Goal: Find contact information: Find contact information

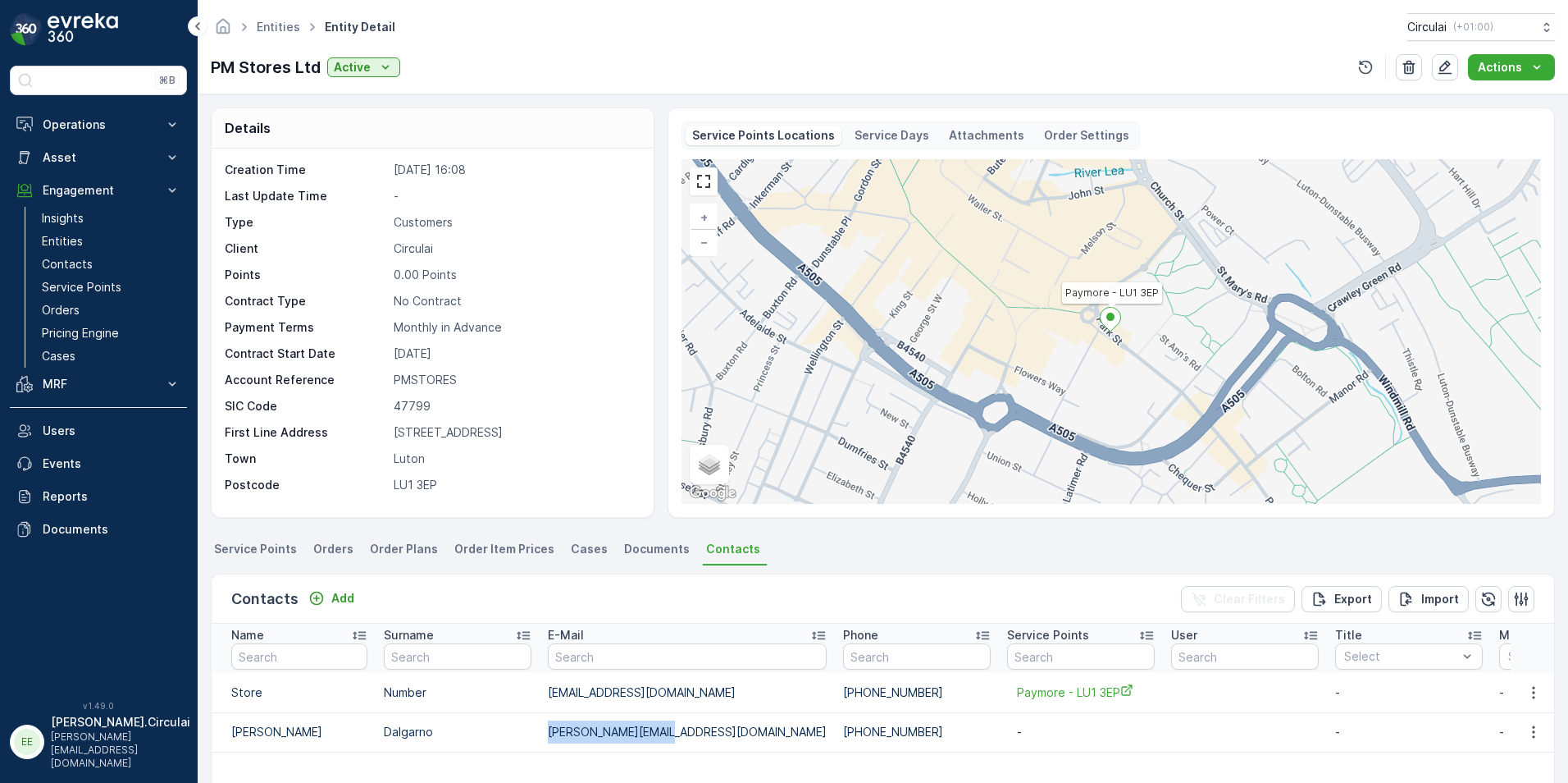
scroll to position [164, 0]
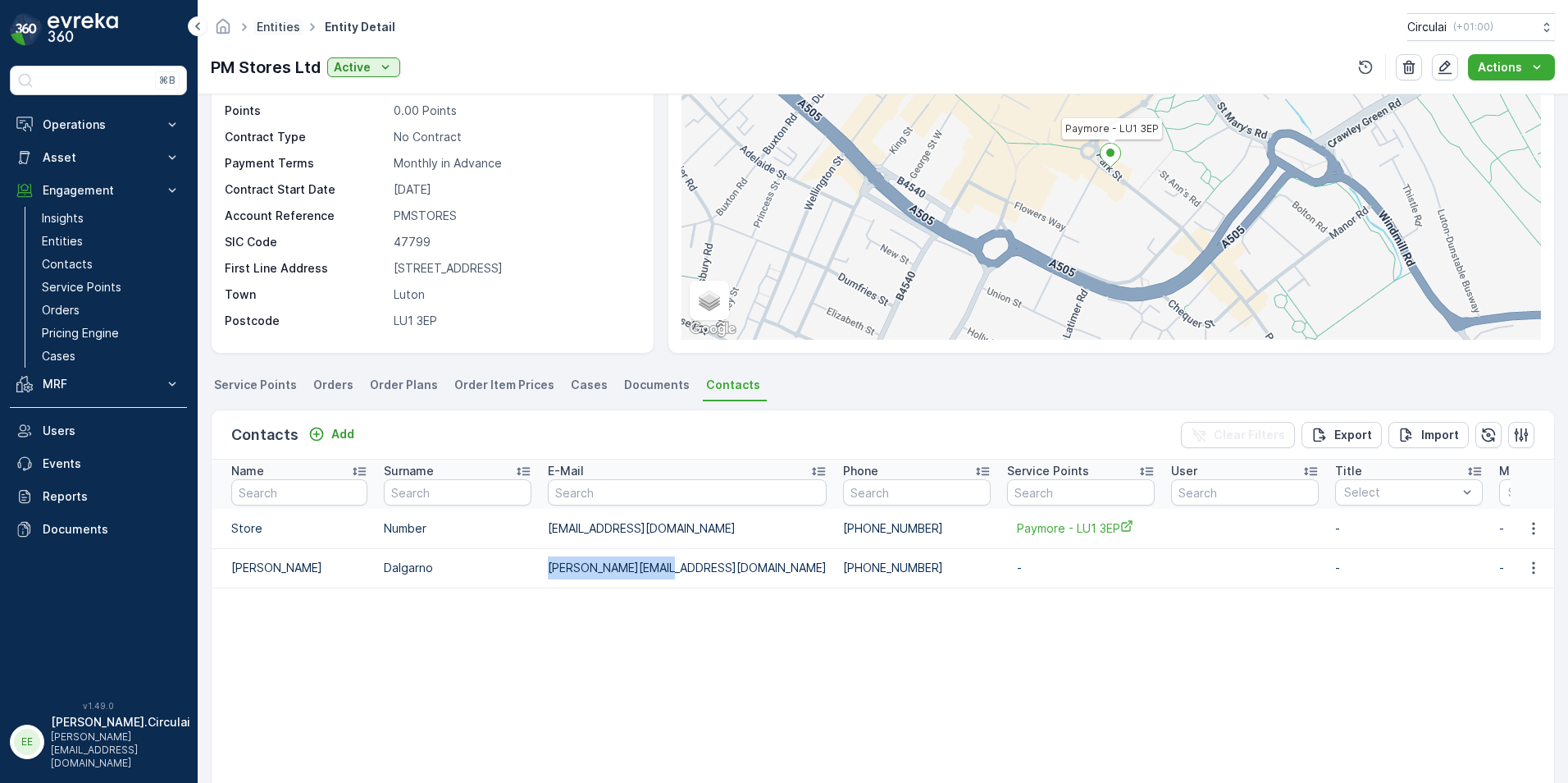
click at [292, 29] on link "Entities" at bounding box center [278, 27] width 43 height 14
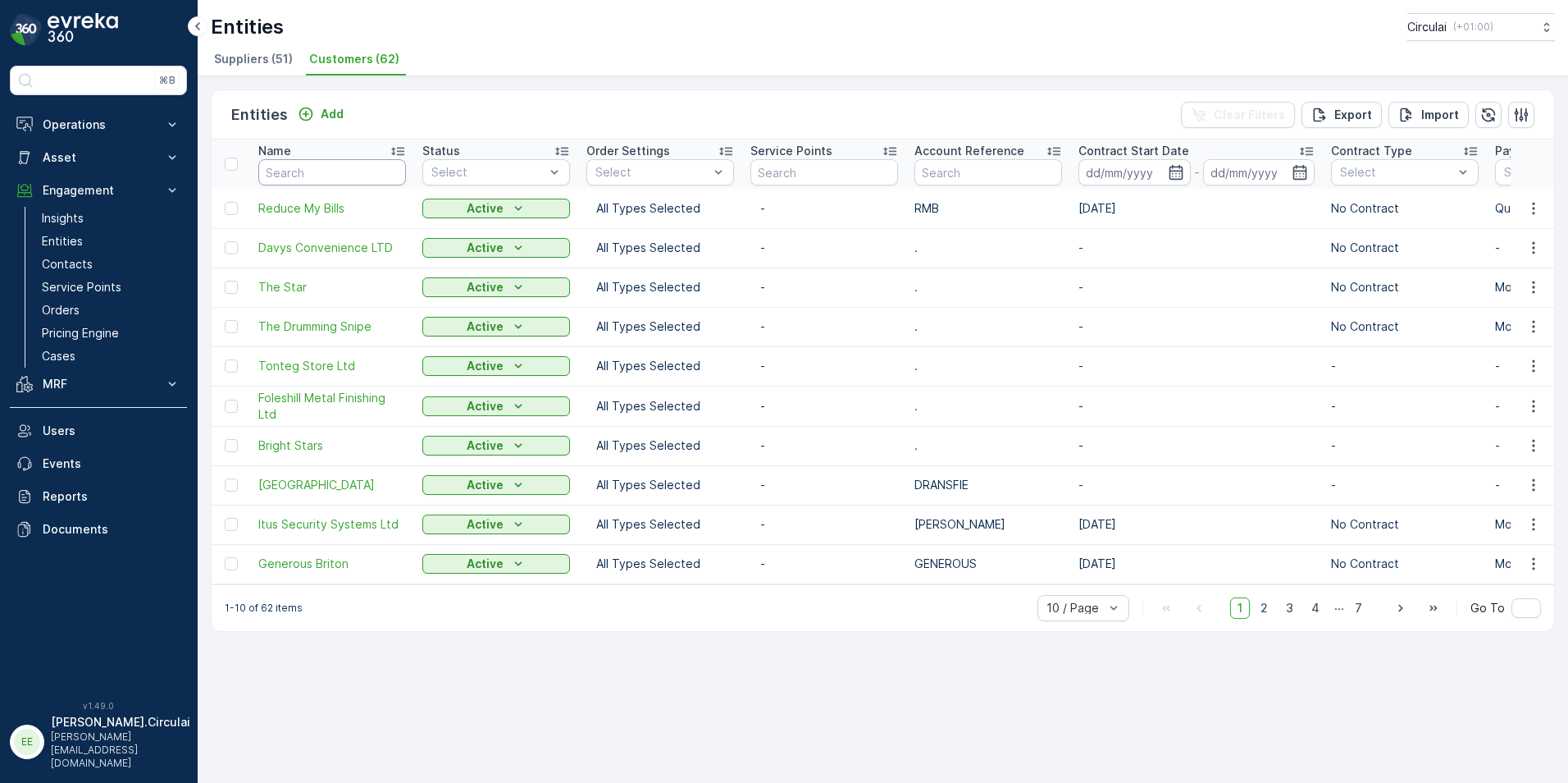
click at [349, 167] on input "text" at bounding box center [332, 172] width 147 height 27
type input "dcr"
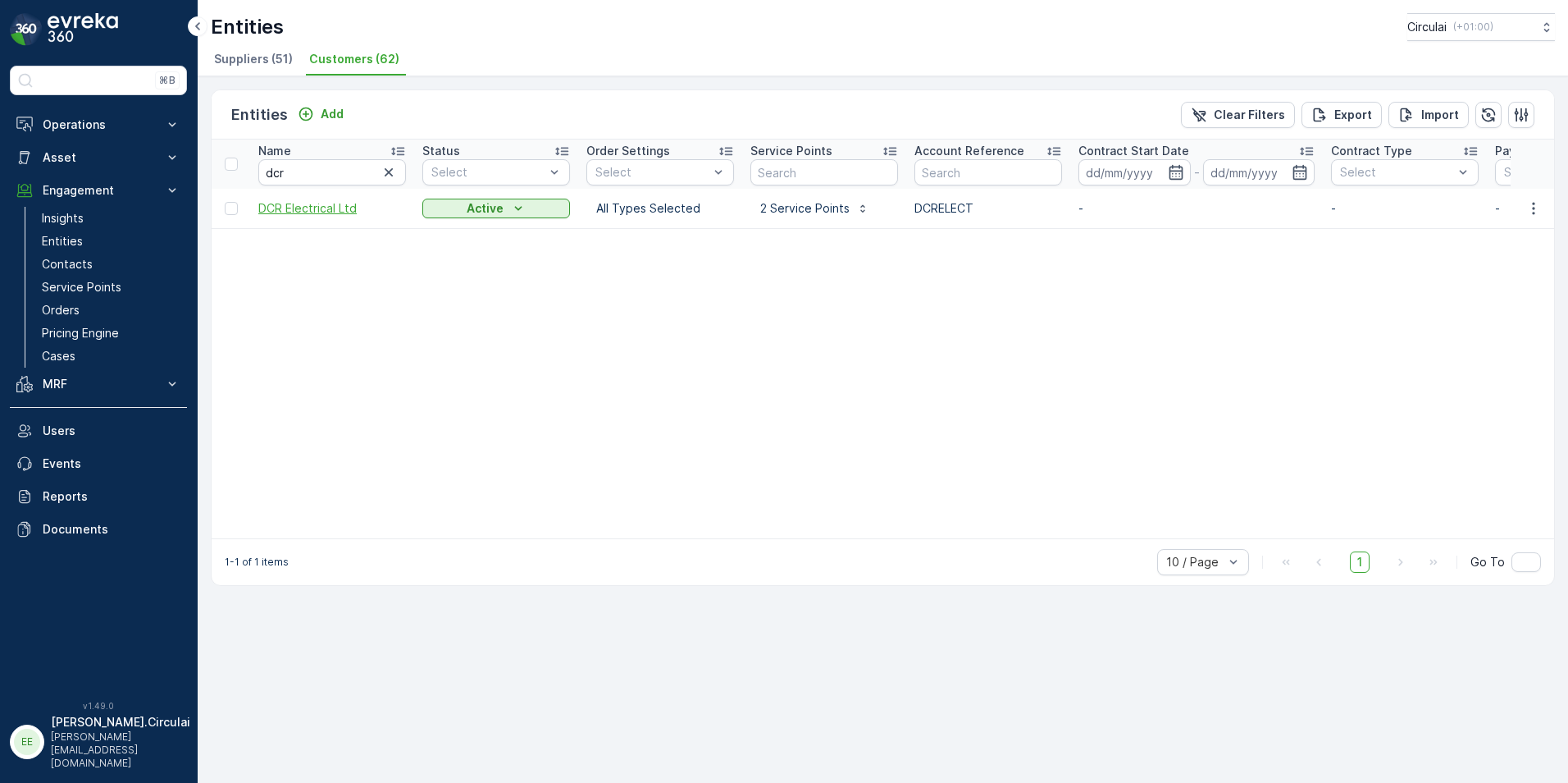
click at [282, 209] on span "DCR Electrical Ltd" at bounding box center [332, 208] width 147 height 17
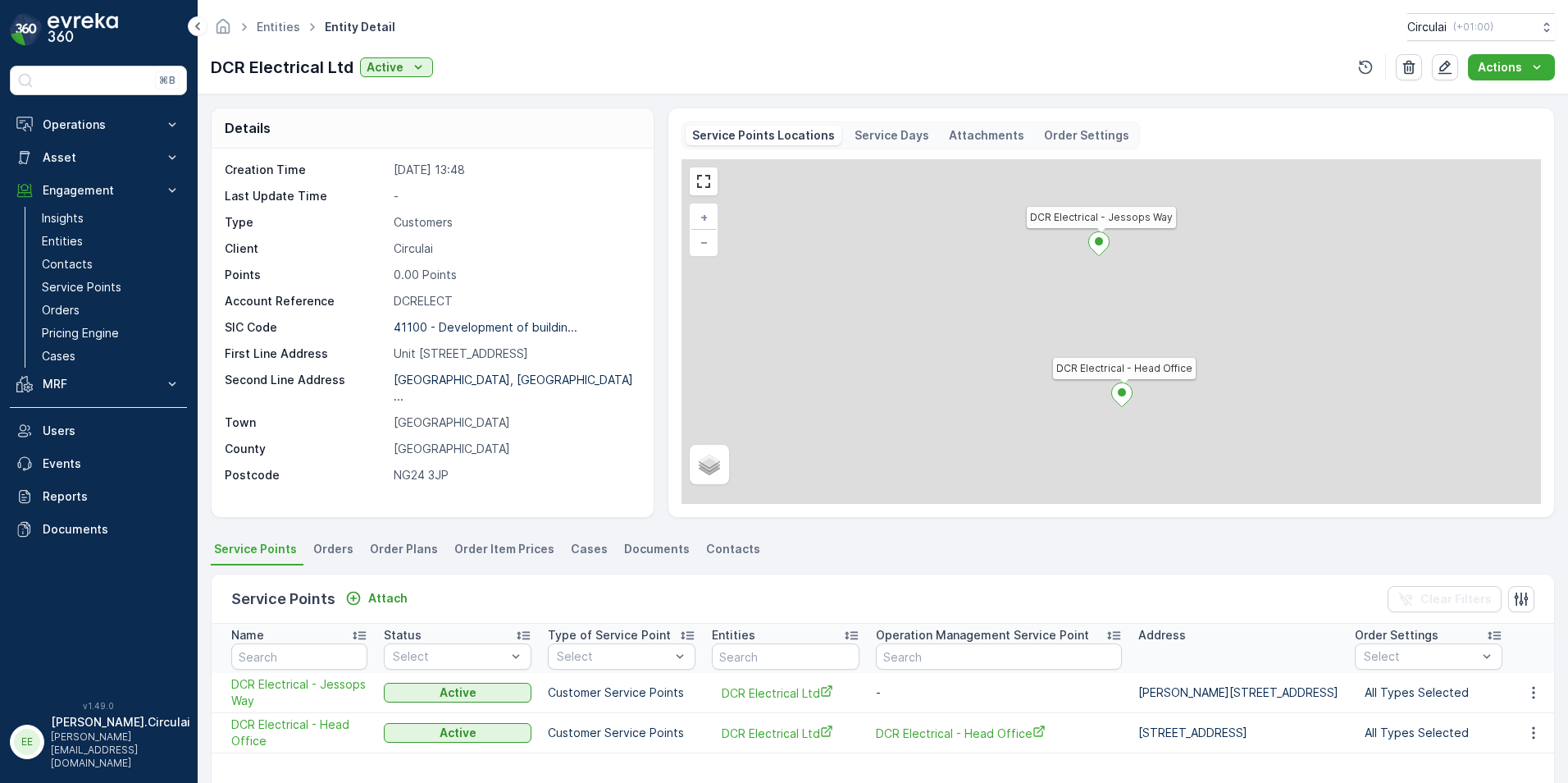
click at [739, 546] on span "Contacts" at bounding box center [732, 549] width 54 height 17
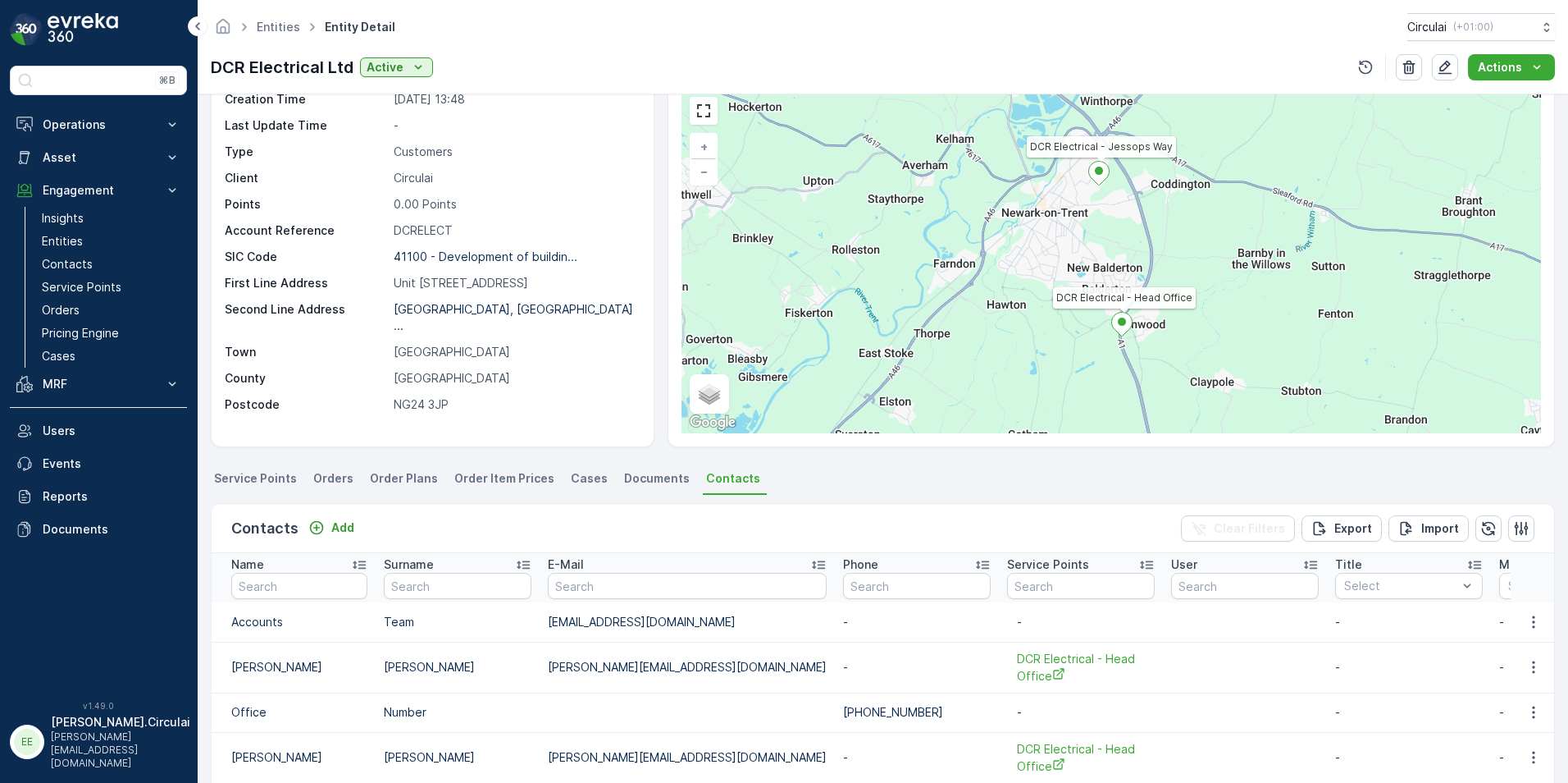
scroll to position [246, 0]
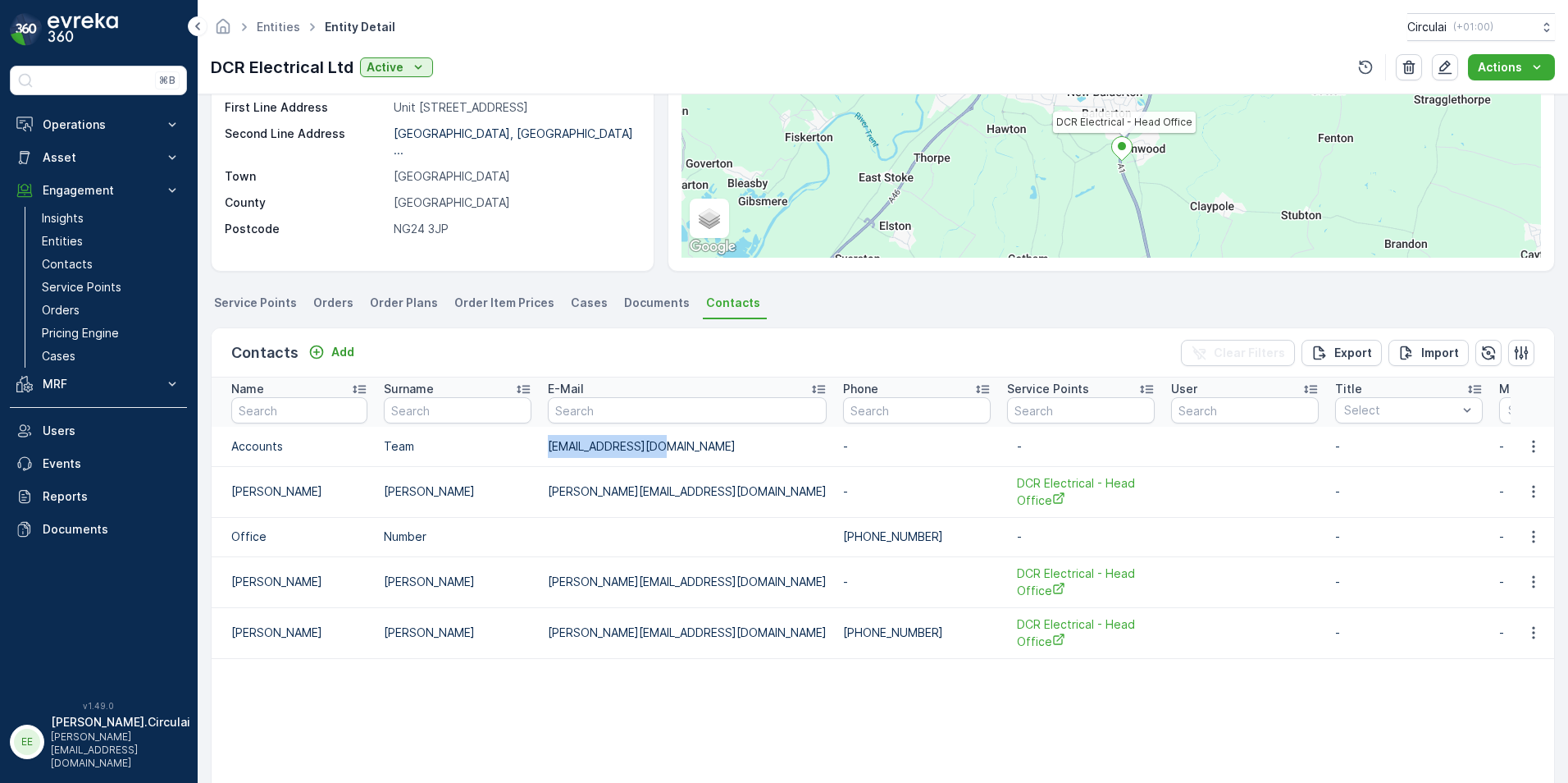
drag, startPoint x: 657, startPoint y: 450, endPoint x: 531, endPoint y: 452, distance: 126.0
click at [531, 452] on tr "Accounts Team [EMAIL_ADDRESS][DOMAIN_NAME] - - - - - - - [DATE] 11:39 [DATE] 11…" at bounding box center [1453, 447] width 2484 height 39
copy tr "[EMAIL_ADDRESS][DOMAIN_NAME]"
